Goal: Task Accomplishment & Management: Manage account settings

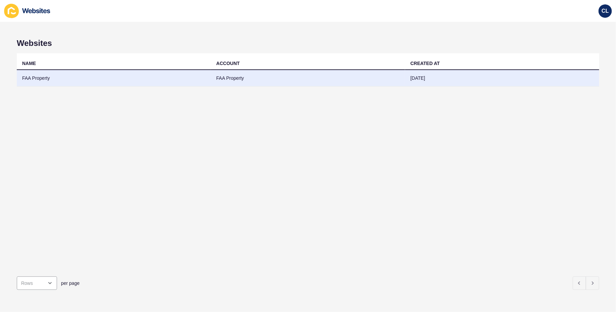
click at [230, 79] on td "FAA Property" at bounding box center [308, 78] width 194 height 16
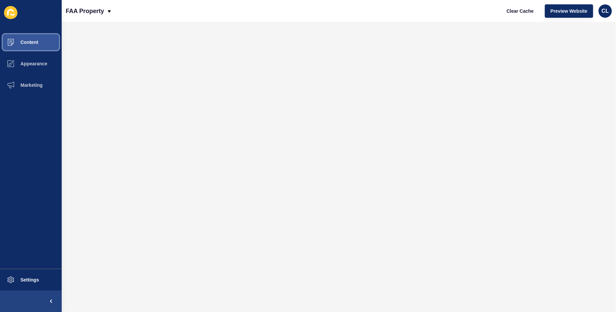
click at [33, 41] on span "Content" at bounding box center [18, 42] width 39 height 5
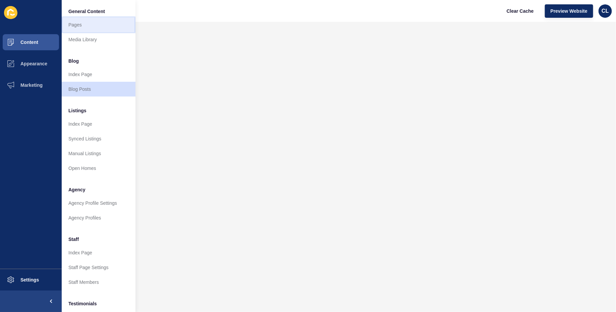
click at [98, 25] on link "Pages" at bounding box center [99, 24] width 74 height 15
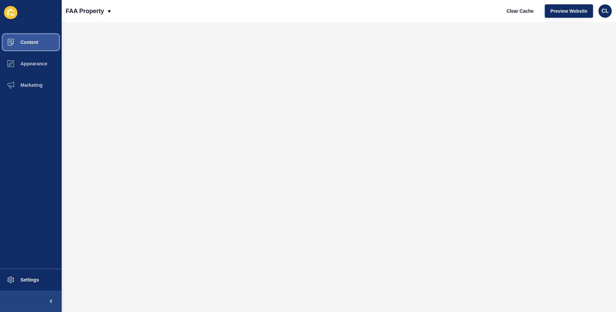
click at [44, 45] on button "Content" at bounding box center [31, 41] width 62 height 21
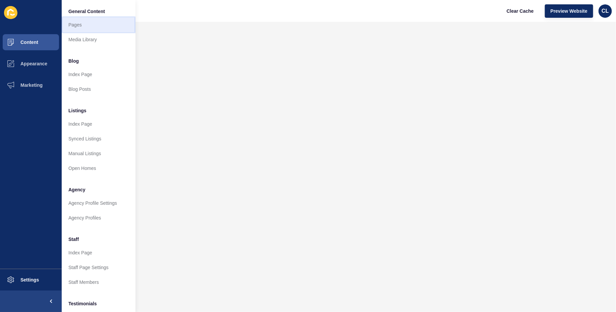
click at [96, 25] on link "Pages" at bounding box center [99, 24] width 74 height 15
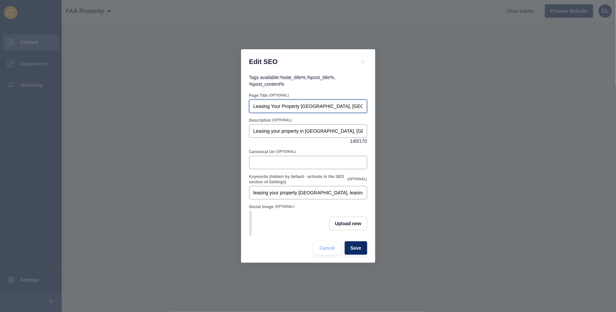
click at [274, 105] on input "Leasing Your Property [GEOGRAPHIC_DATA], [GEOGRAPHIC_DATA] | FAA Property" at bounding box center [307, 106] width 109 height 7
click at [286, 106] on input "Lease Property [GEOGRAPHIC_DATA], [GEOGRAPHIC_DATA] | FAA Property" at bounding box center [307, 106] width 109 height 7
type input "Lease Property [GEOGRAPHIC_DATA], [GEOGRAPHIC_DATA] | FAA Property"
click at [352, 245] on span "Save" at bounding box center [355, 248] width 11 height 7
